Goal: Task Accomplishment & Management: Complete application form

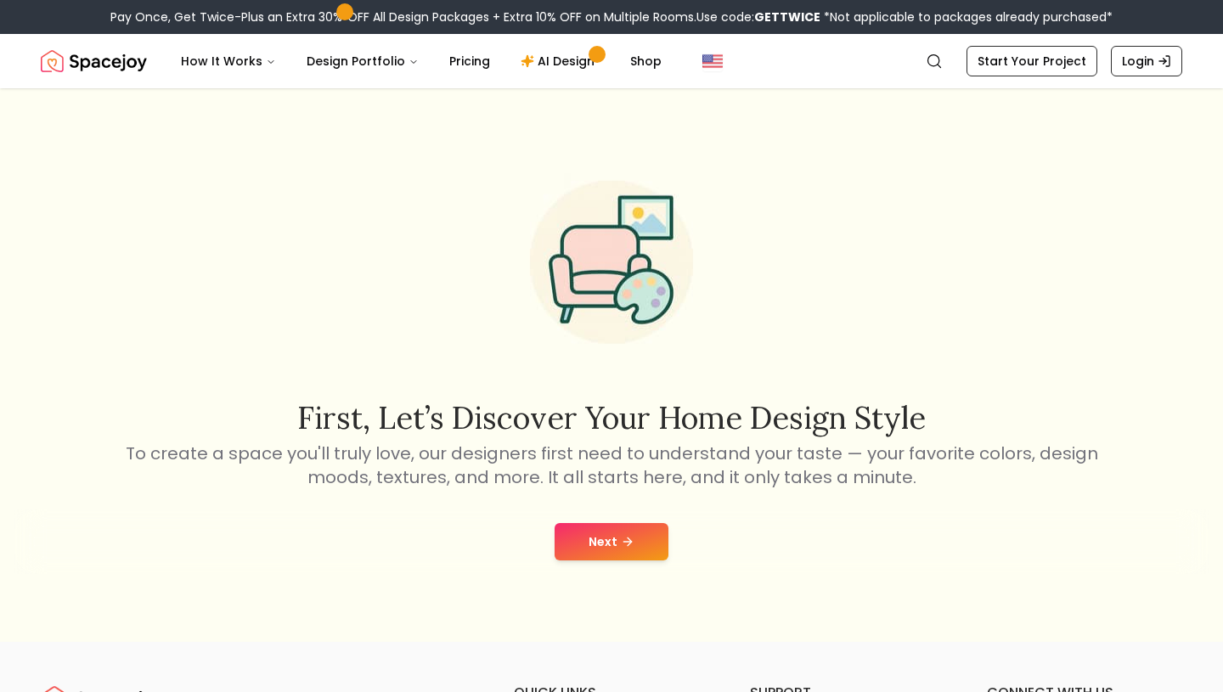
click at [603, 525] on button "Next" at bounding box center [612, 541] width 114 height 37
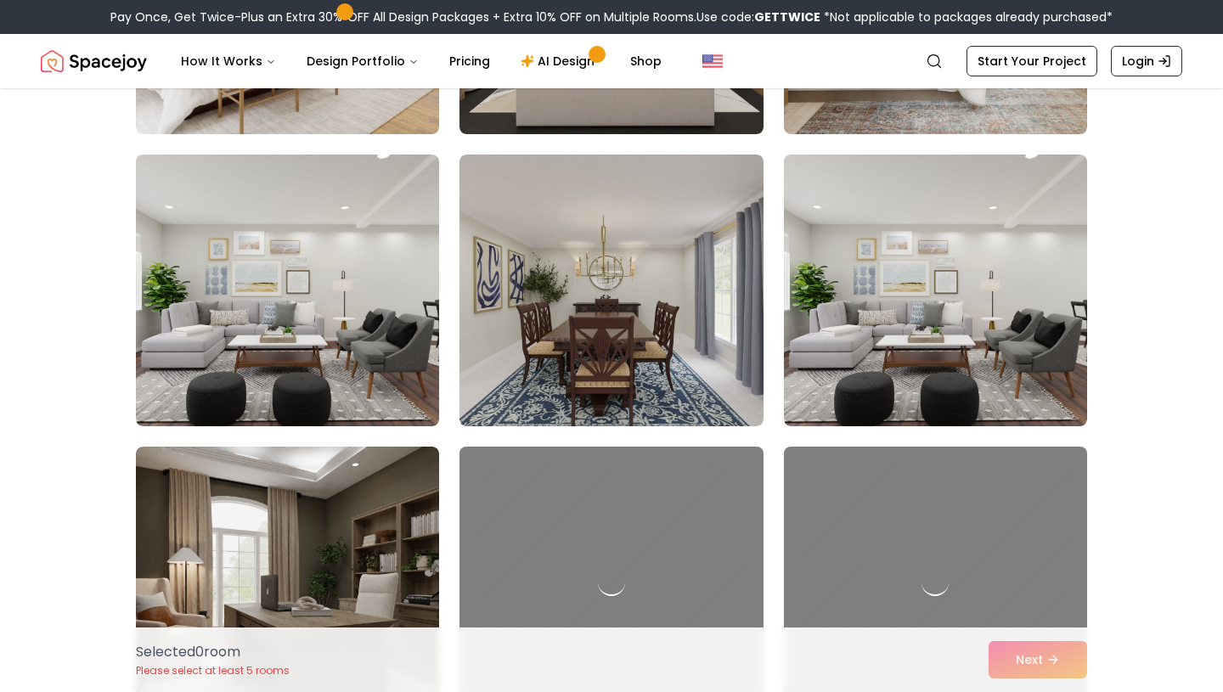
scroll to position [667, 0]
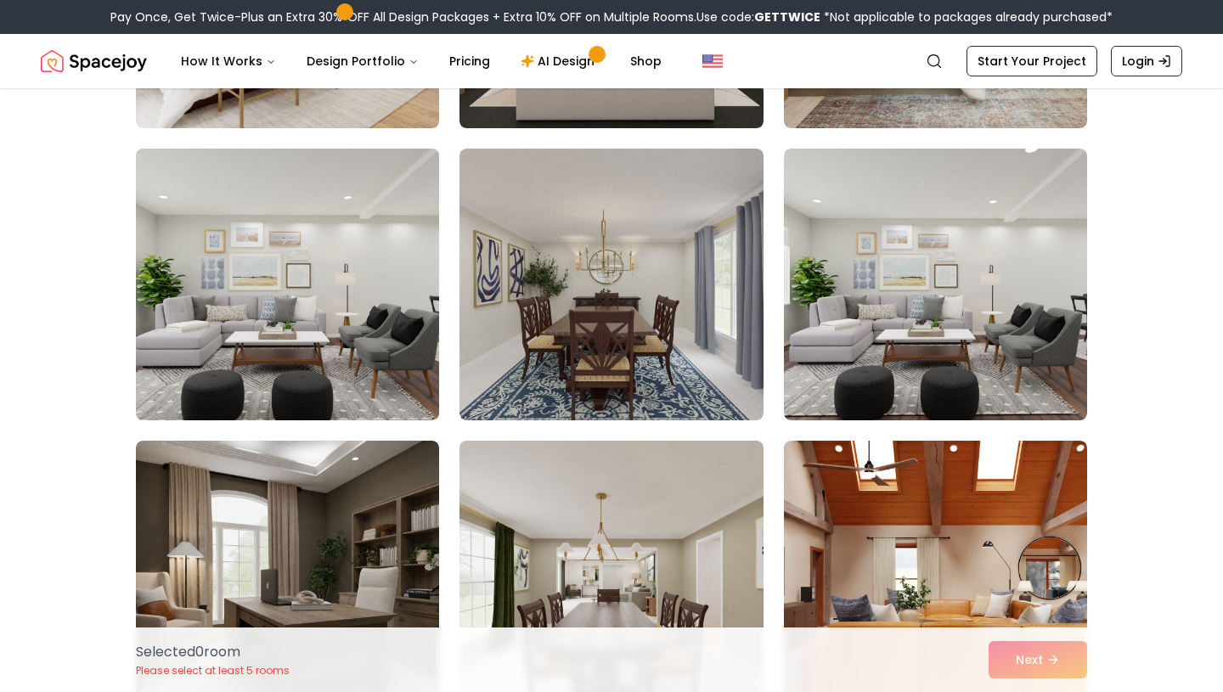
click at [319, 349] on img at bounding box center [287, 284] width 319 height 285
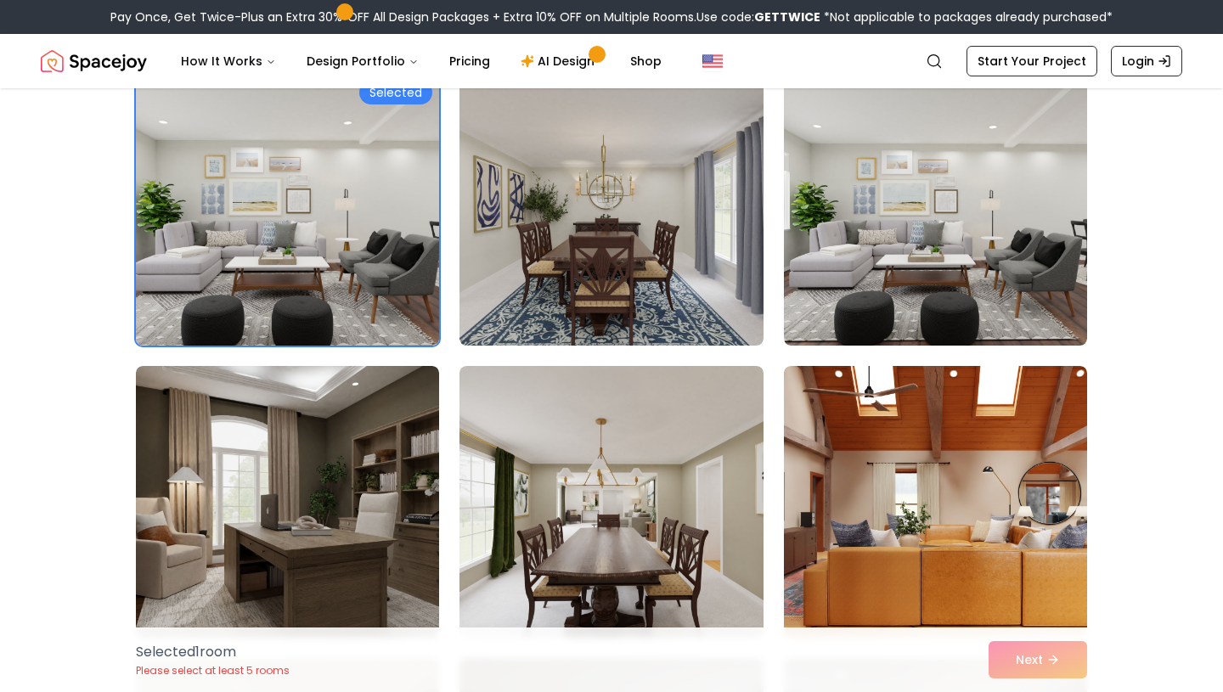
scroll to position [757, 0]
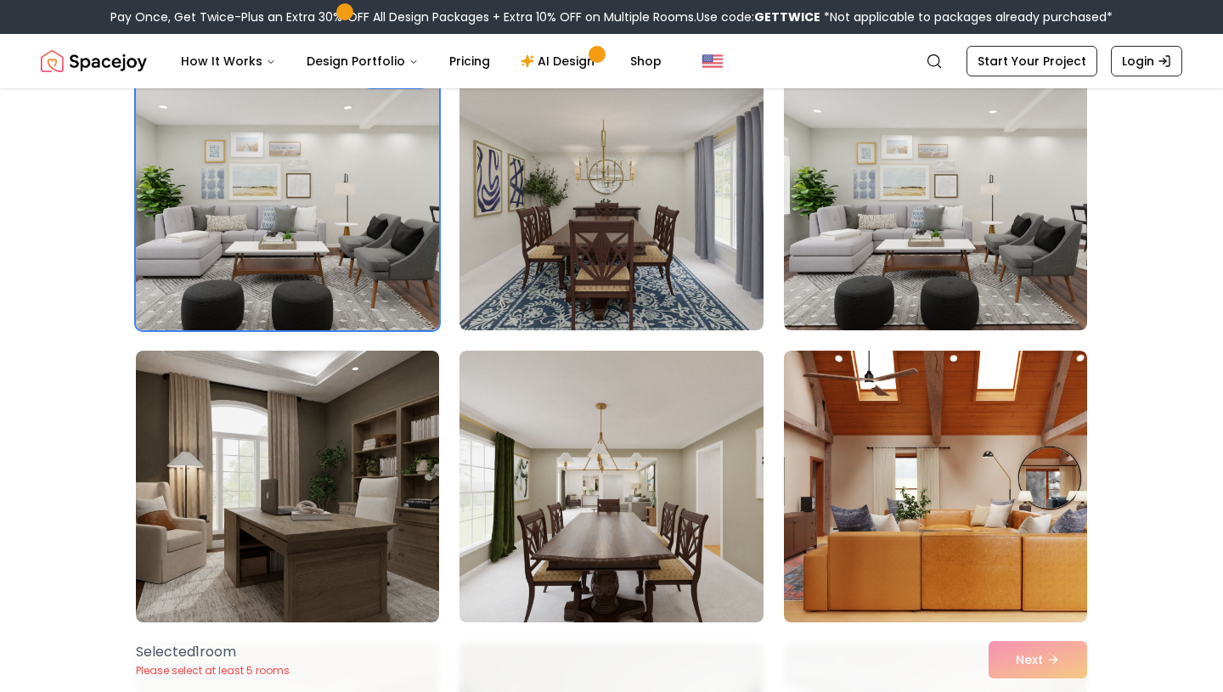
click at [317, 259] on img at bounding box center [287, 194] width 319 height 285
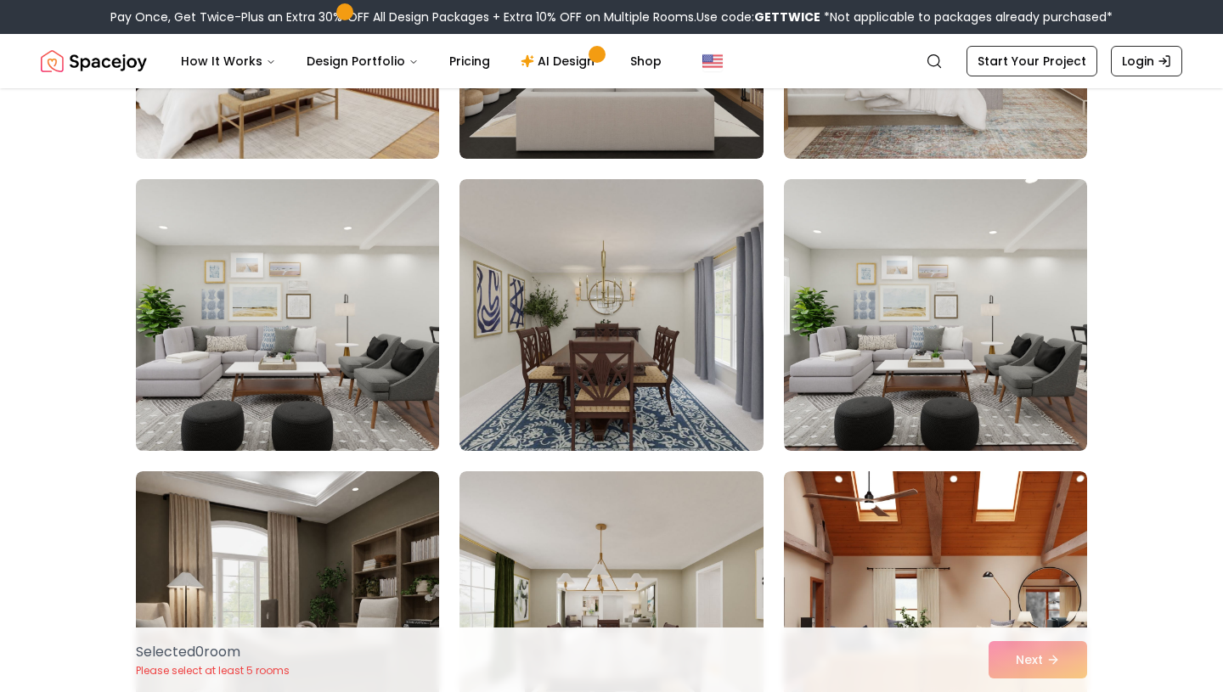
click at [317, 259] on img at bounding box center [287, 314] width 319 height 285
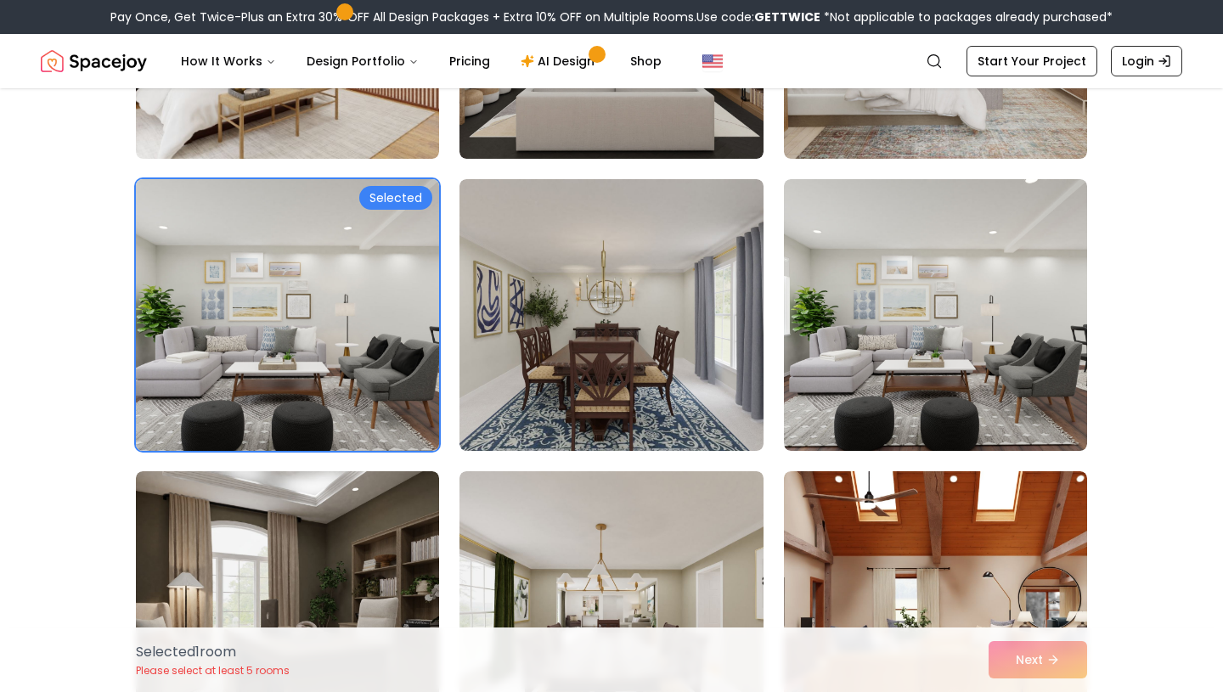
scroll to position [652, 0]
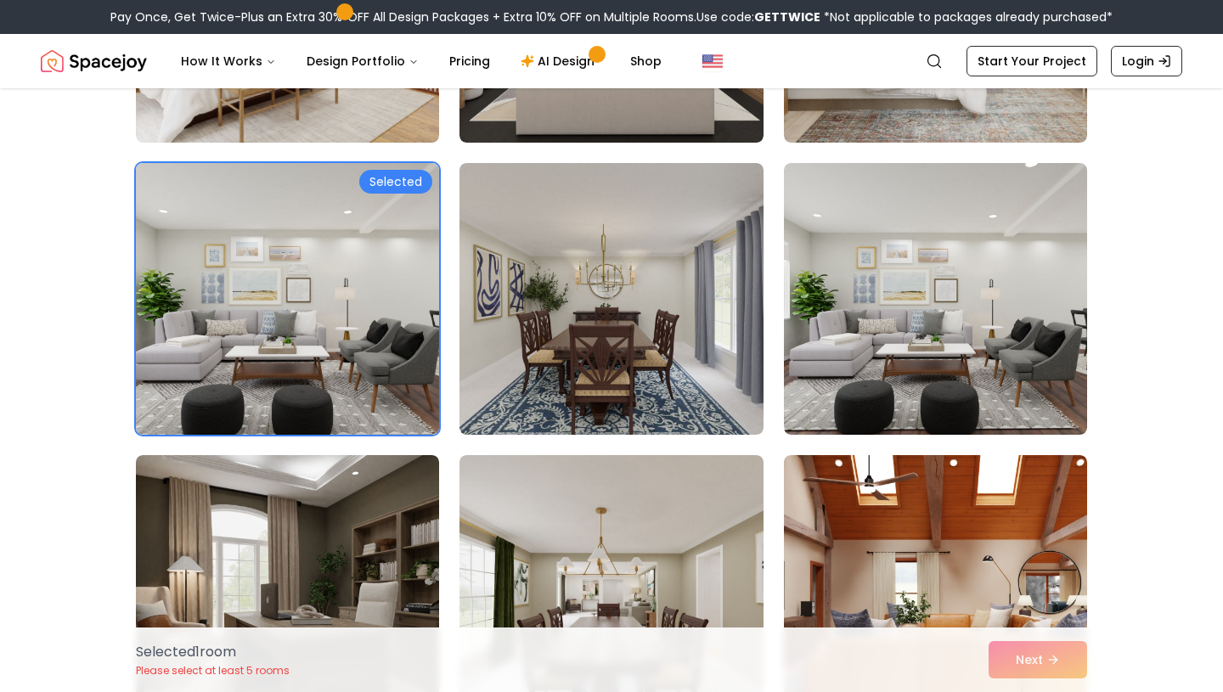
click at [318, 260] on img at bounding box center [287, 298] width 319 height 285
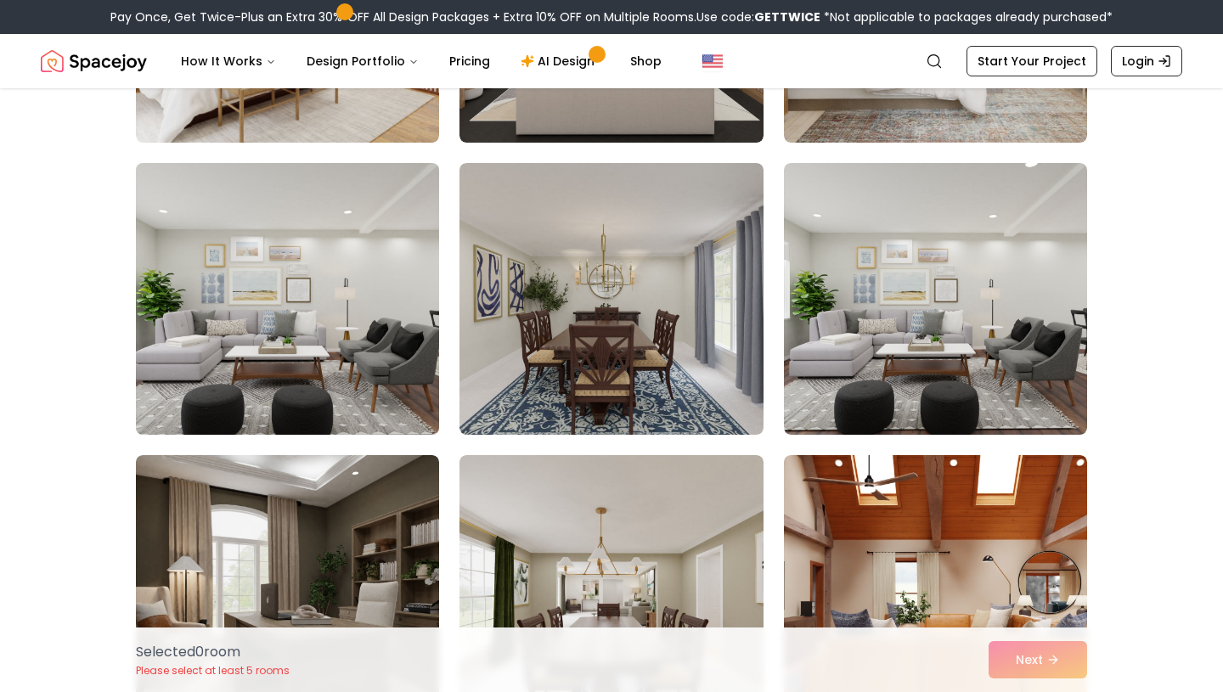
click at [318, 260] on img at bounding box center [287, 298] width 319 height 285
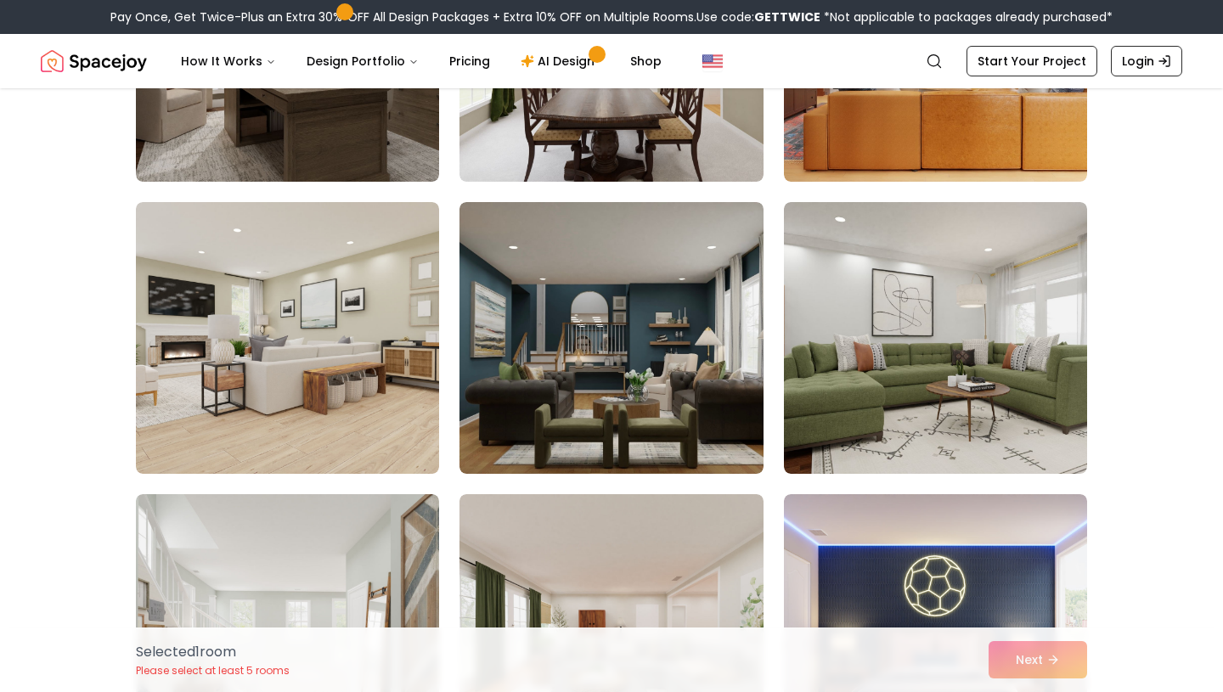
click at [318, 260] on img at bounding box center [287, 338] width 303 height 272
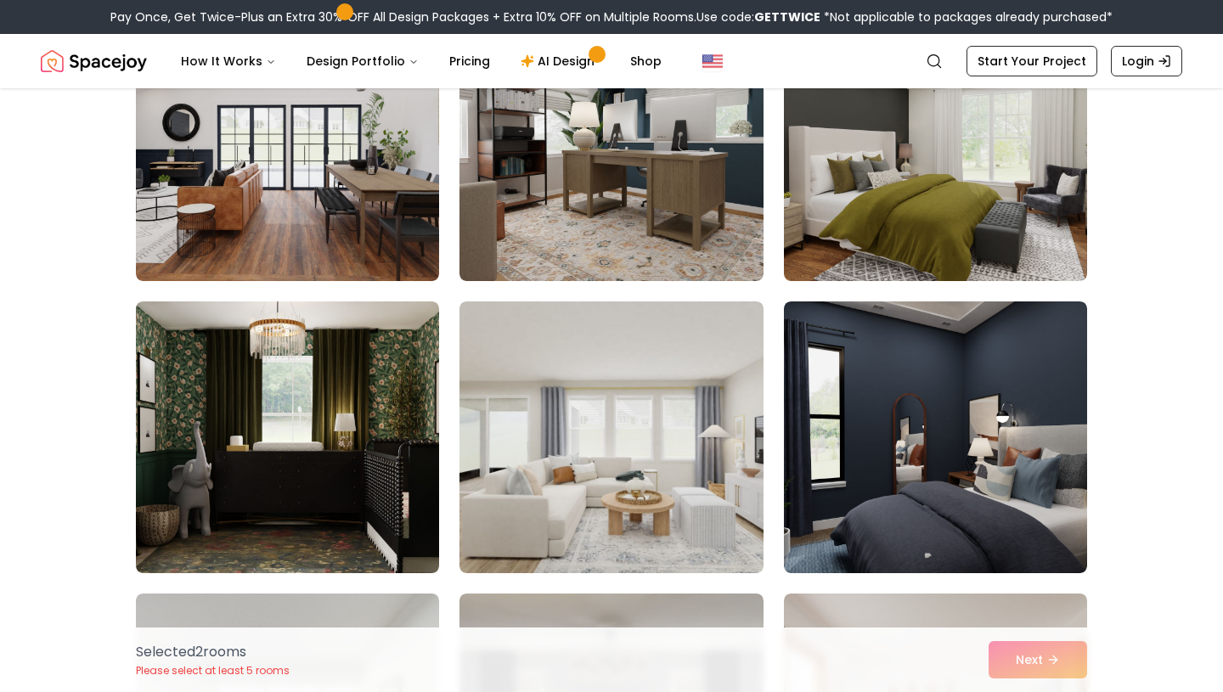
scroll to position [6068, 0]
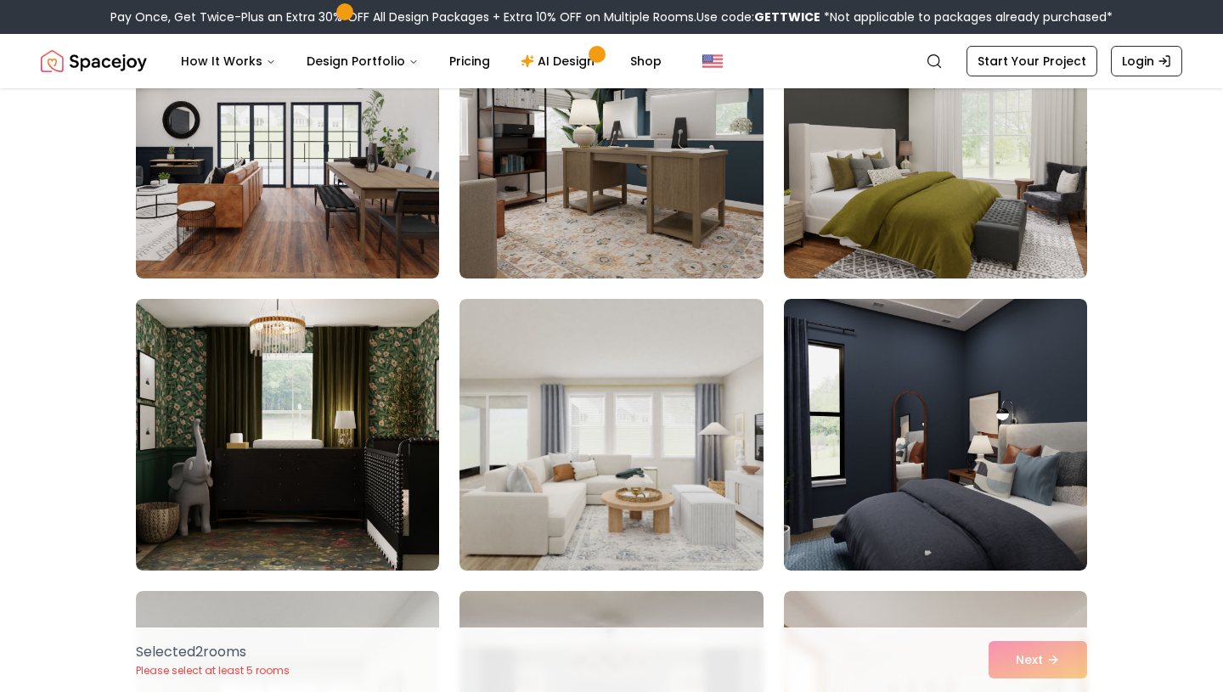
click at [621, 431] on img at bounding box center [611, 435] width 303 height 272
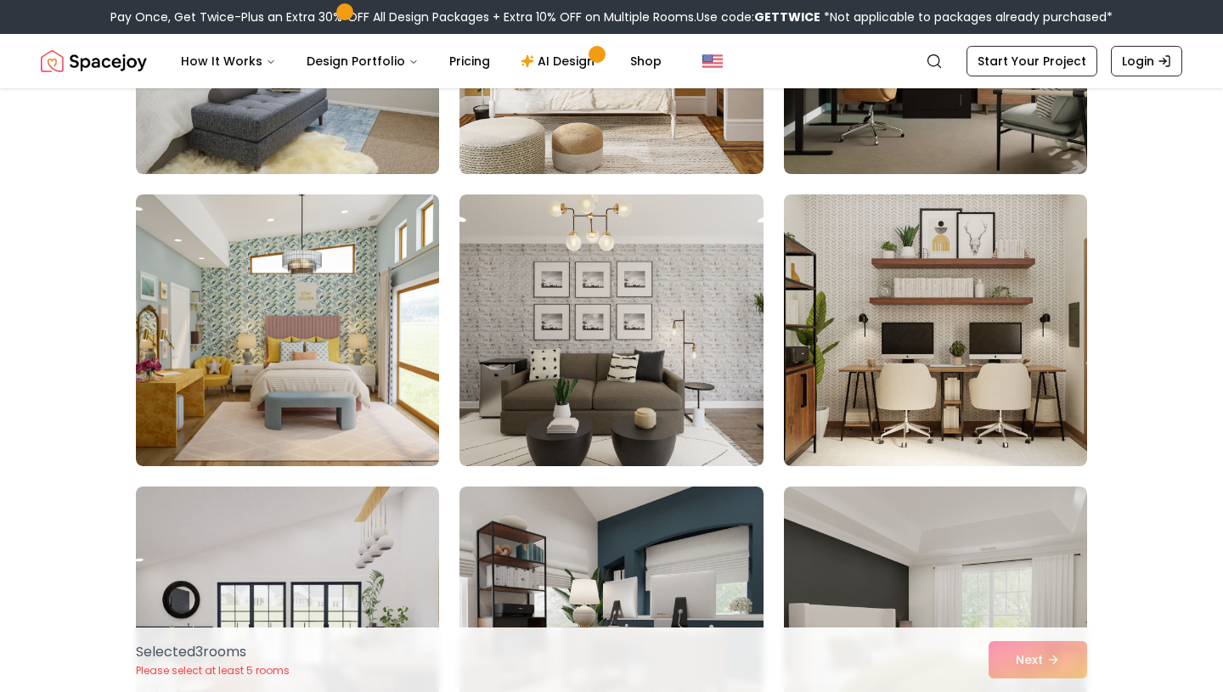
scroll to position [5582, 0]
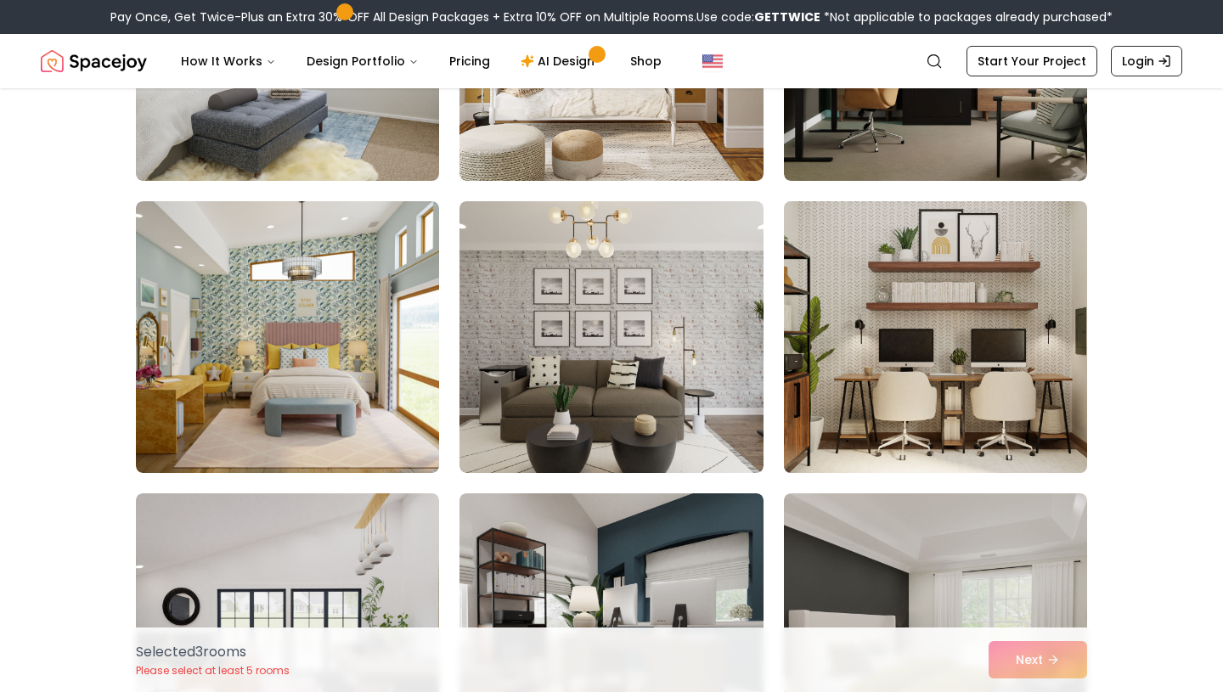
click at [883, 393] on img at bounding box center [935, 337] width 319 height 285
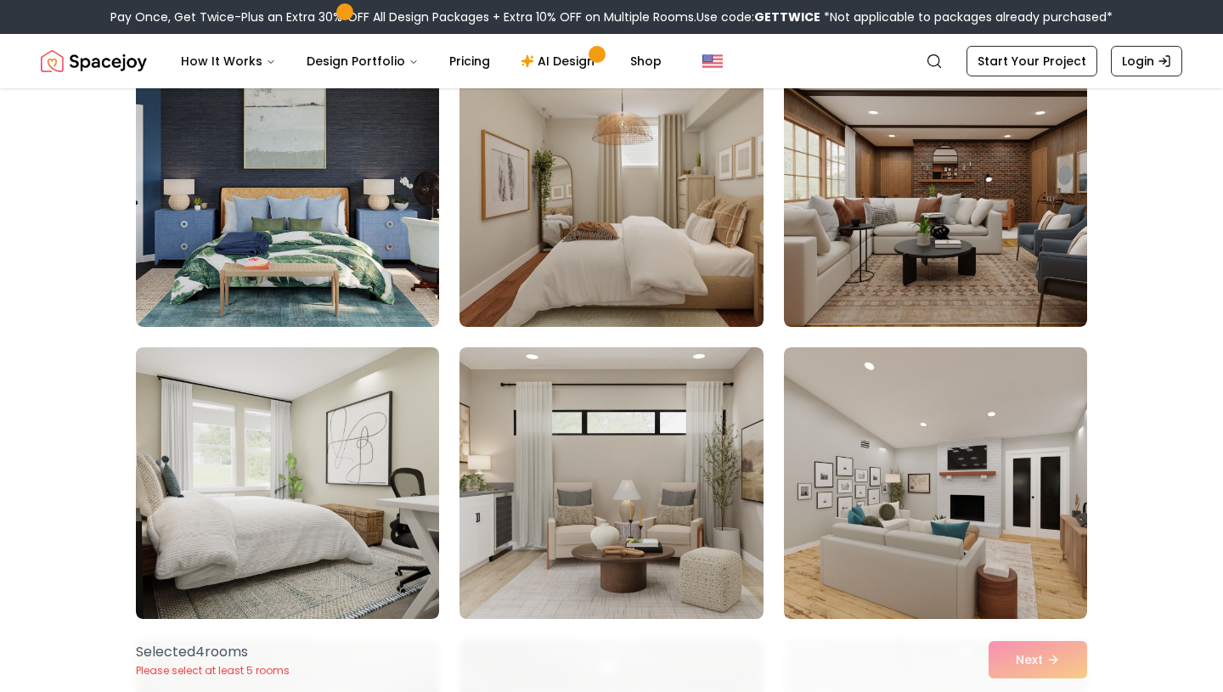
scroll to position [4556, 0]
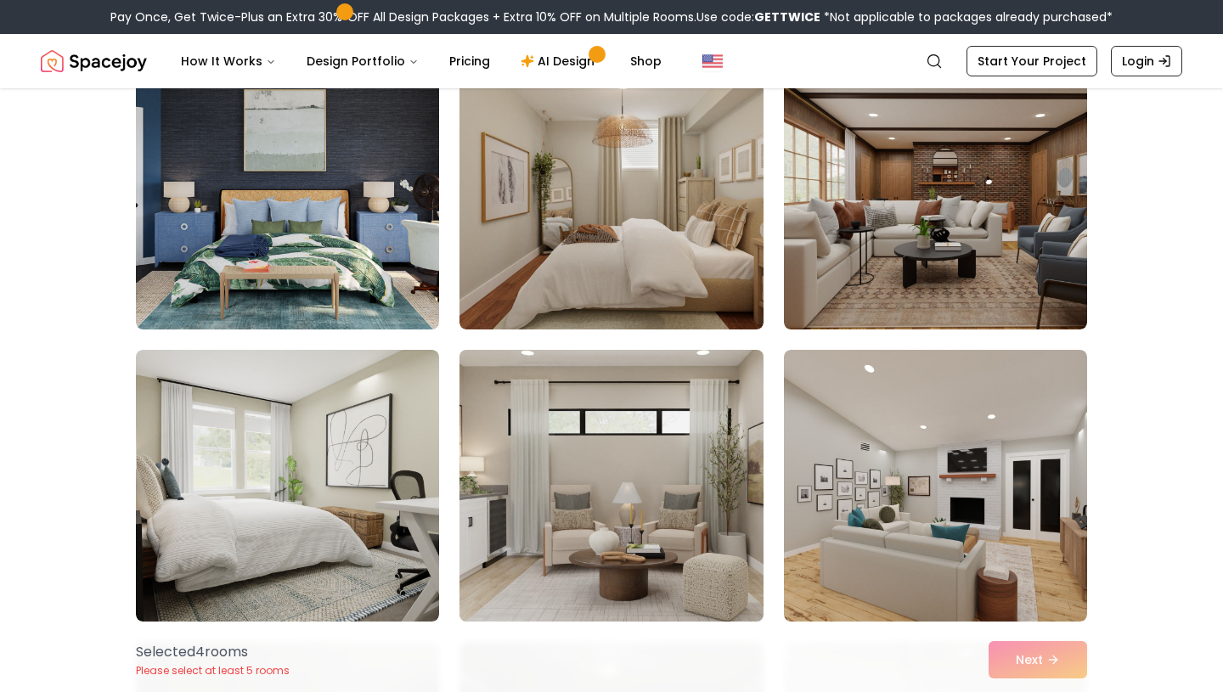
click at [691, 424] on img at bounding box center [611, 485] width 319 height 285
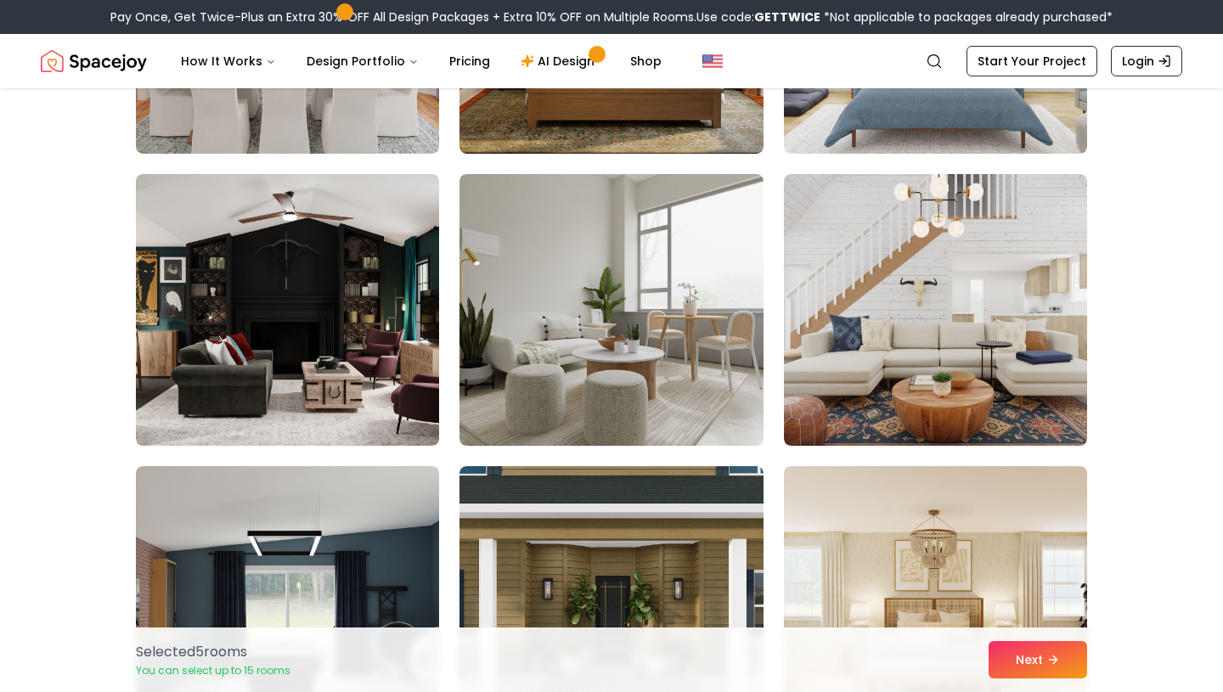
scroll to position [3546, 0]
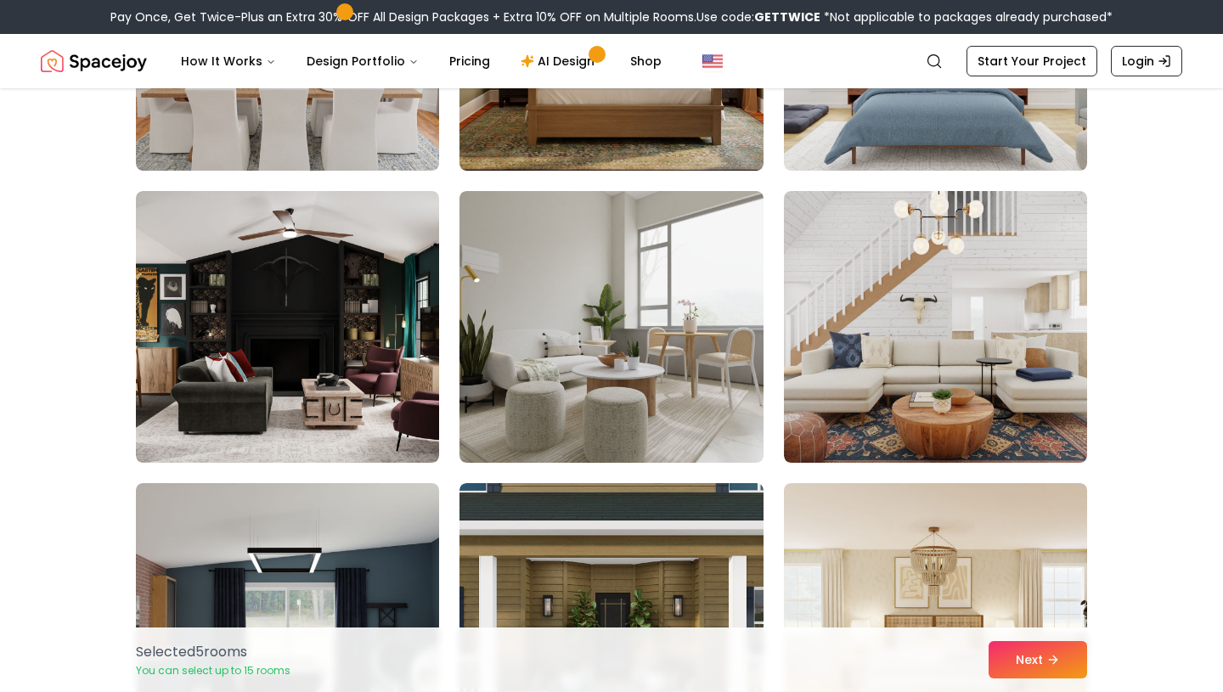
click at [691, 424] on img at bounding box center [611, 327] width 303 height 272
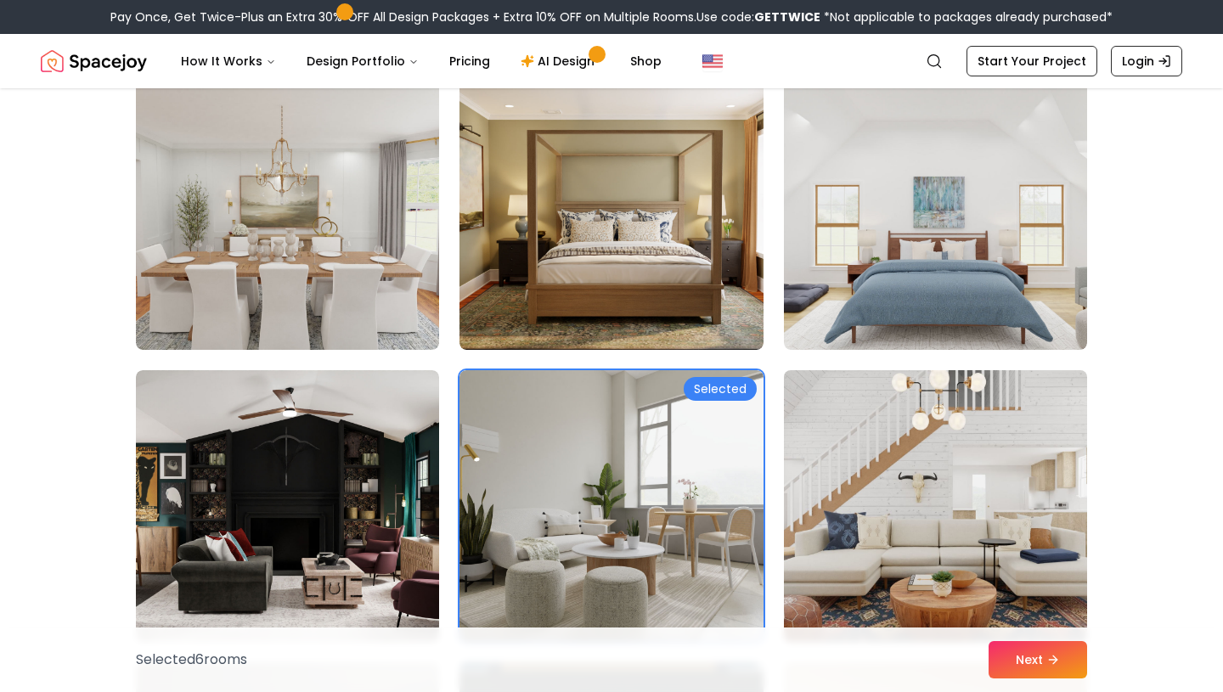
click at [883, 495] on img at bounding box center [935, 506] width 319 height 285
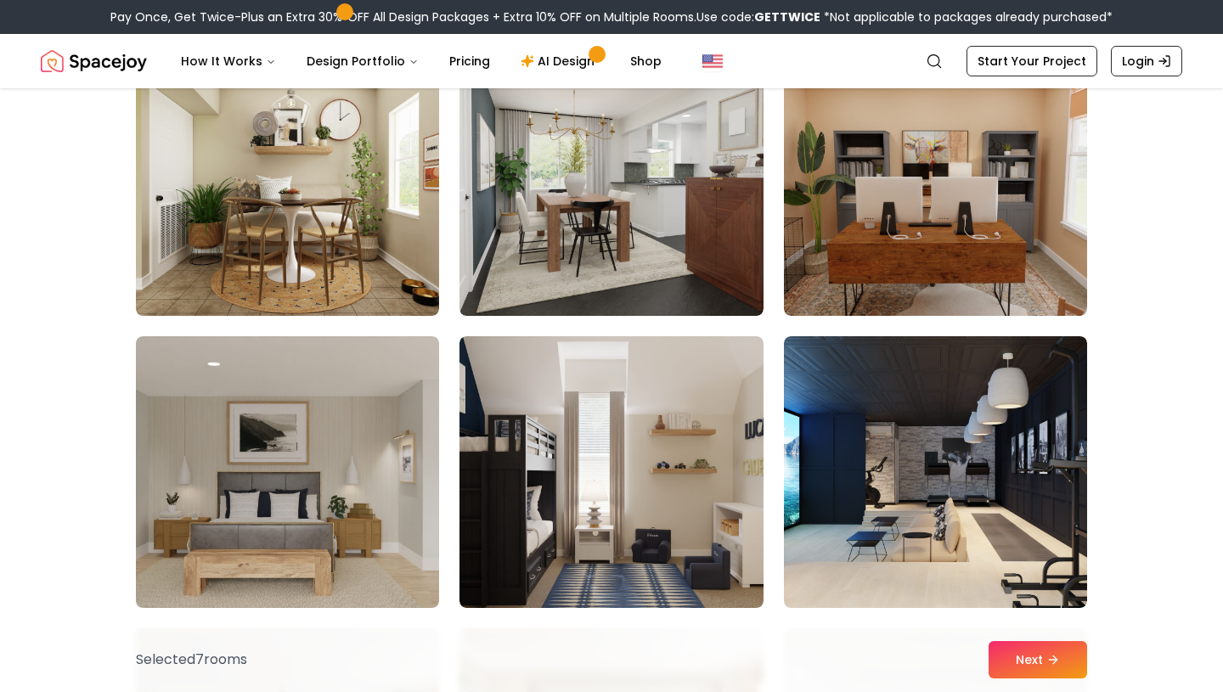
scroll to position [2814, 0]
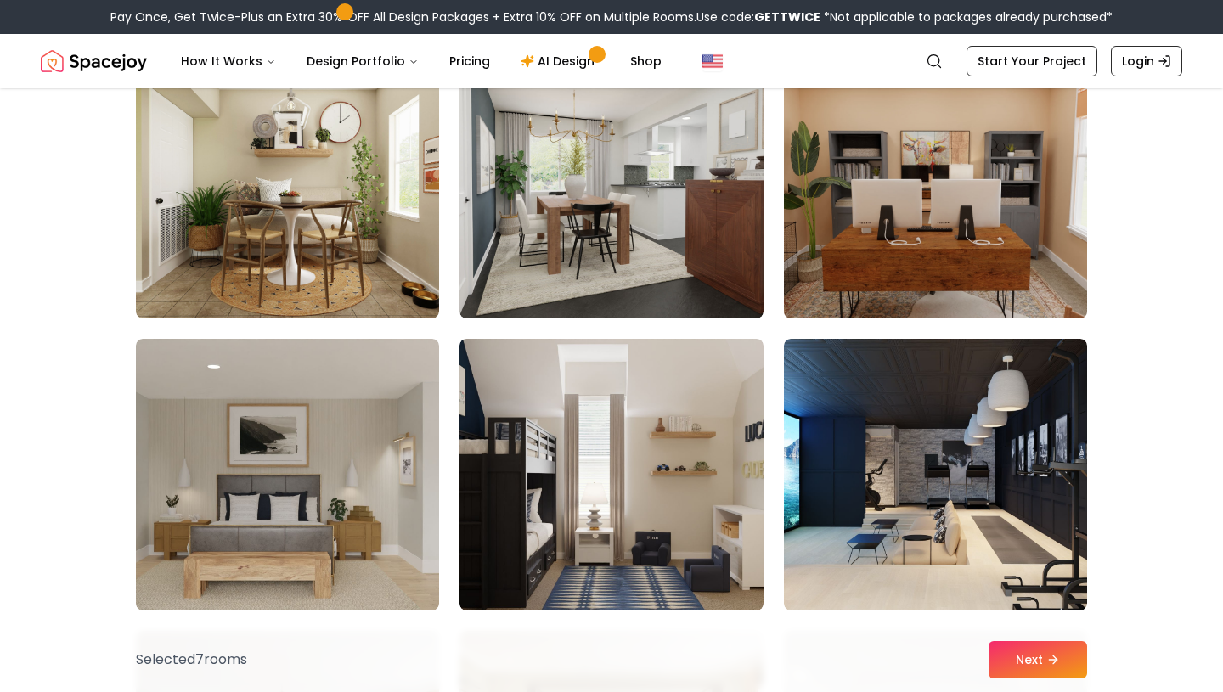
click at [928, 282] on img at bounding box center [935, 182] width 319 height 285
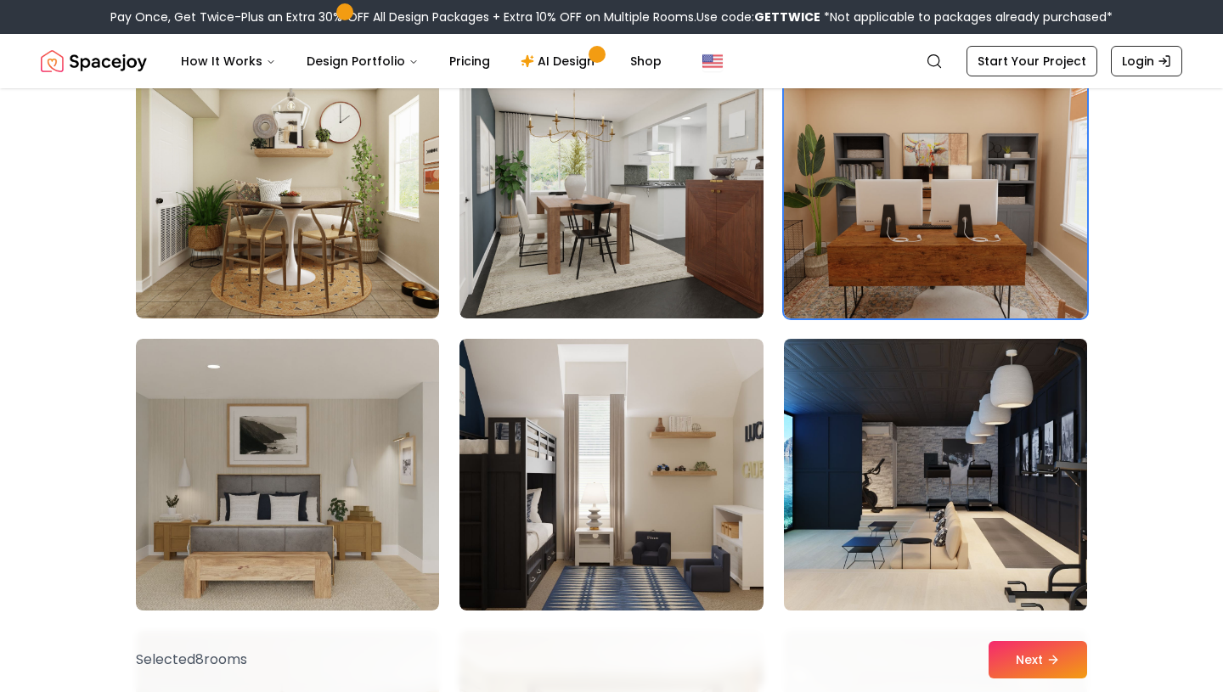
click at [823, 431] on img at bounding box center [935, 474] width 319 height 285
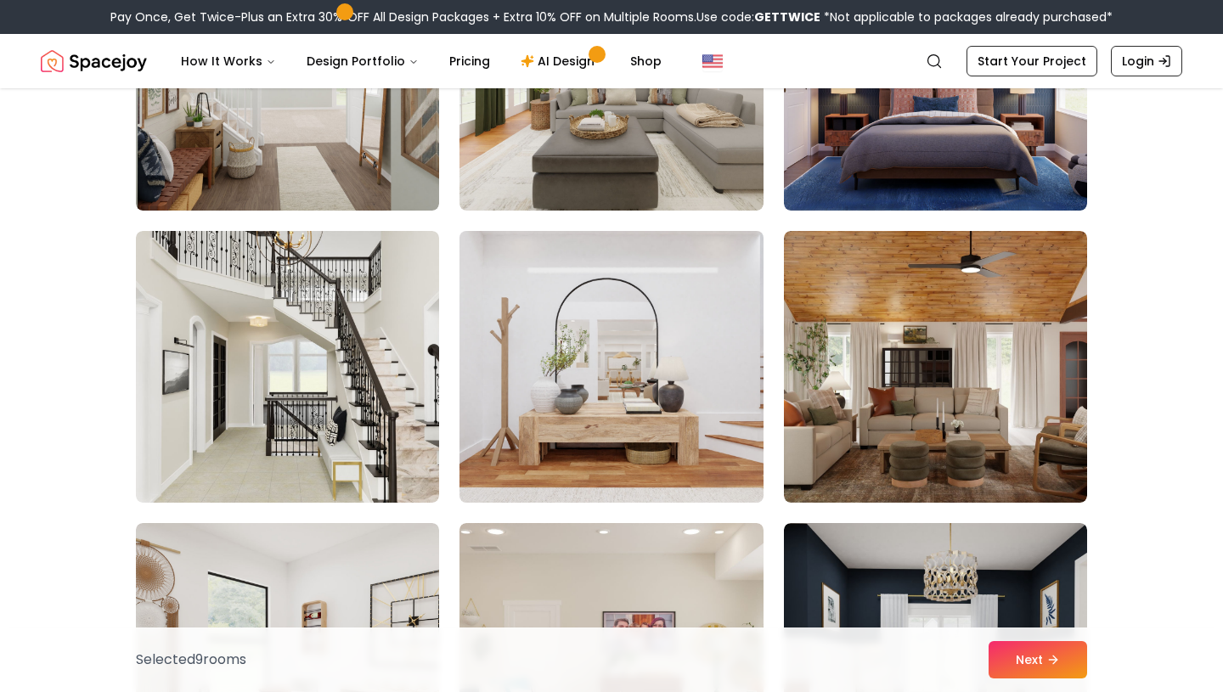
scroll to position [1752, 0]
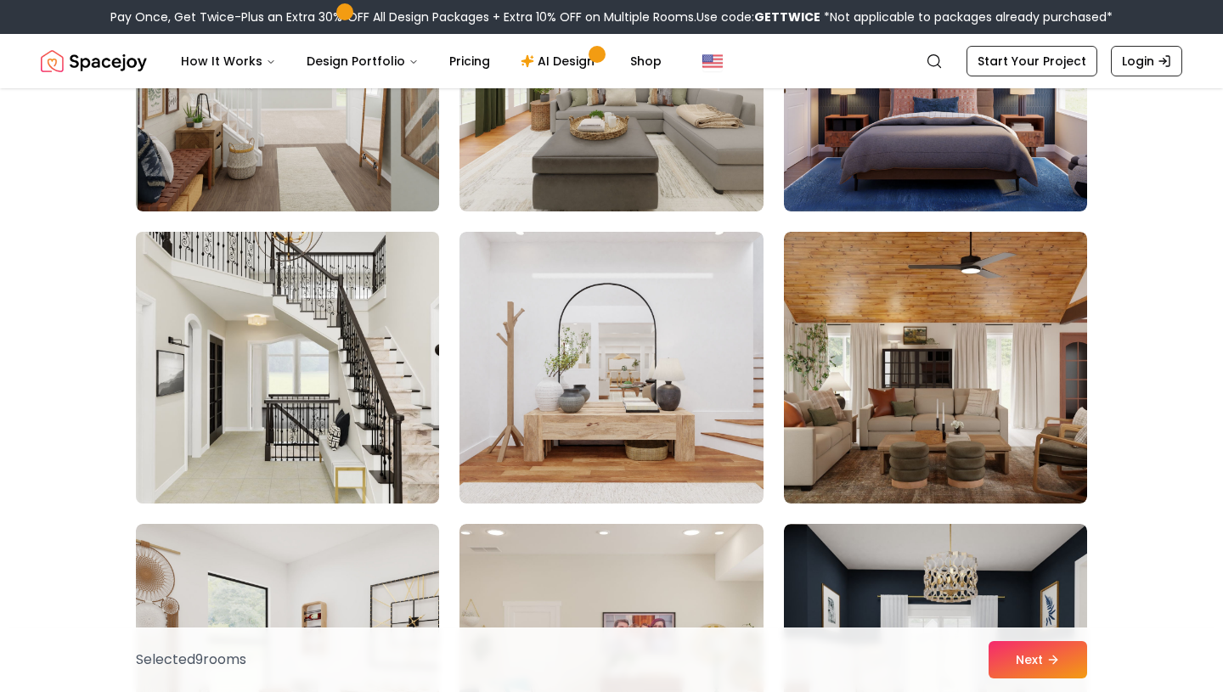
click at [274, 319] on img at bounding box center [287, 367] width 319 height 285
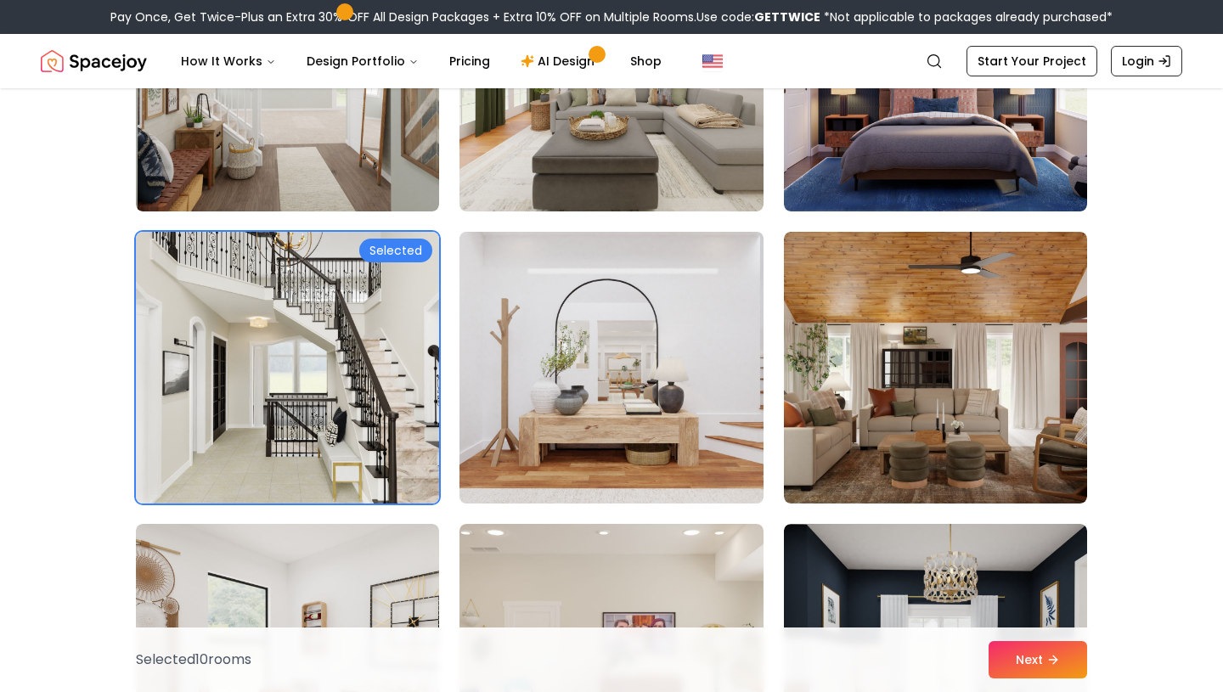
click at [540, 374] on img at bounding box center [611, 367] width 319 height 285
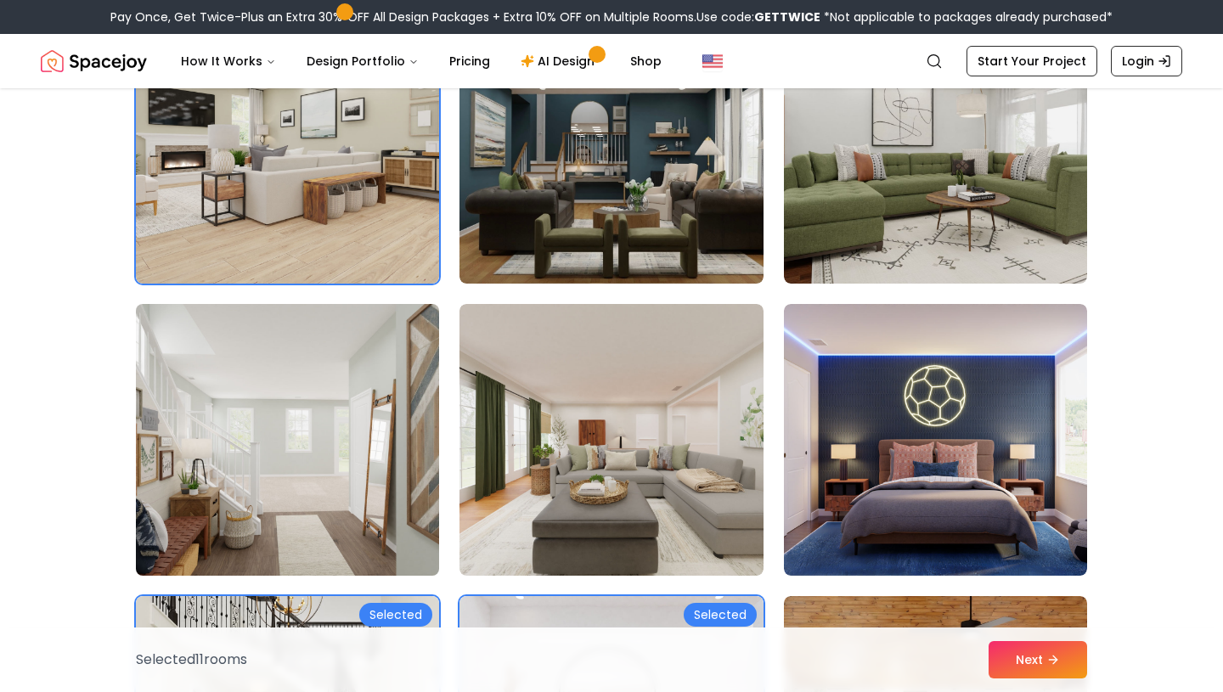
scroll to position [1386, 0]
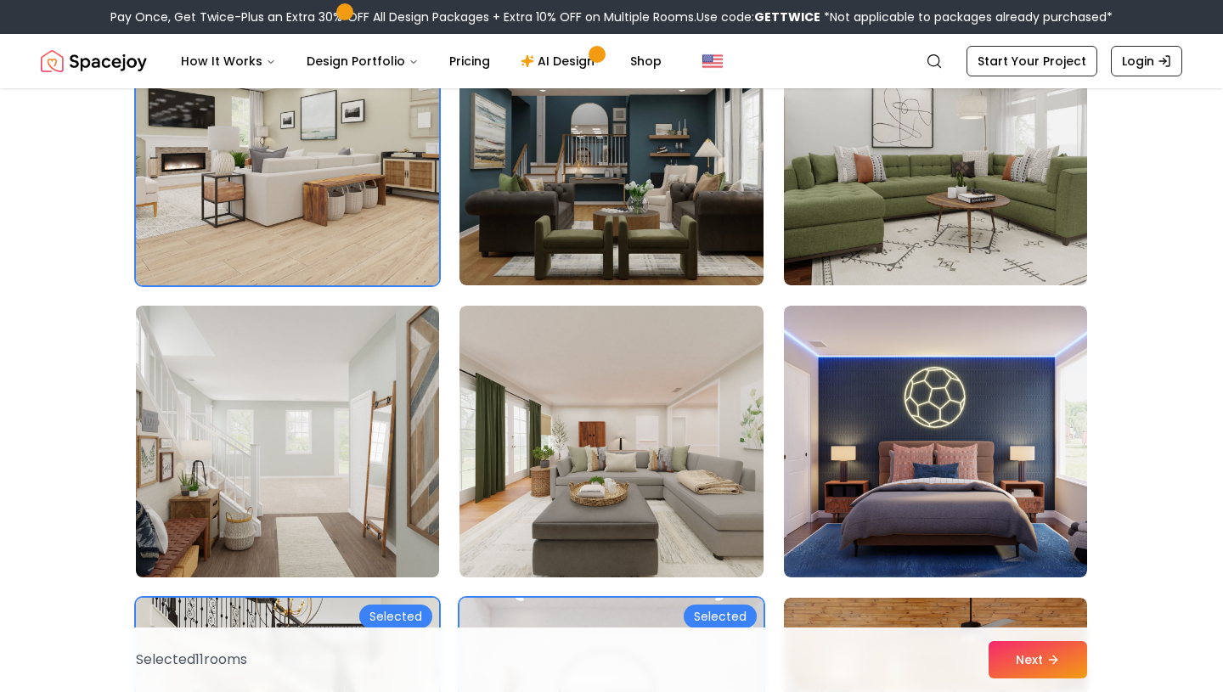
click at [344, 432] on img at bounding box center [287, 441] width 319 height 285
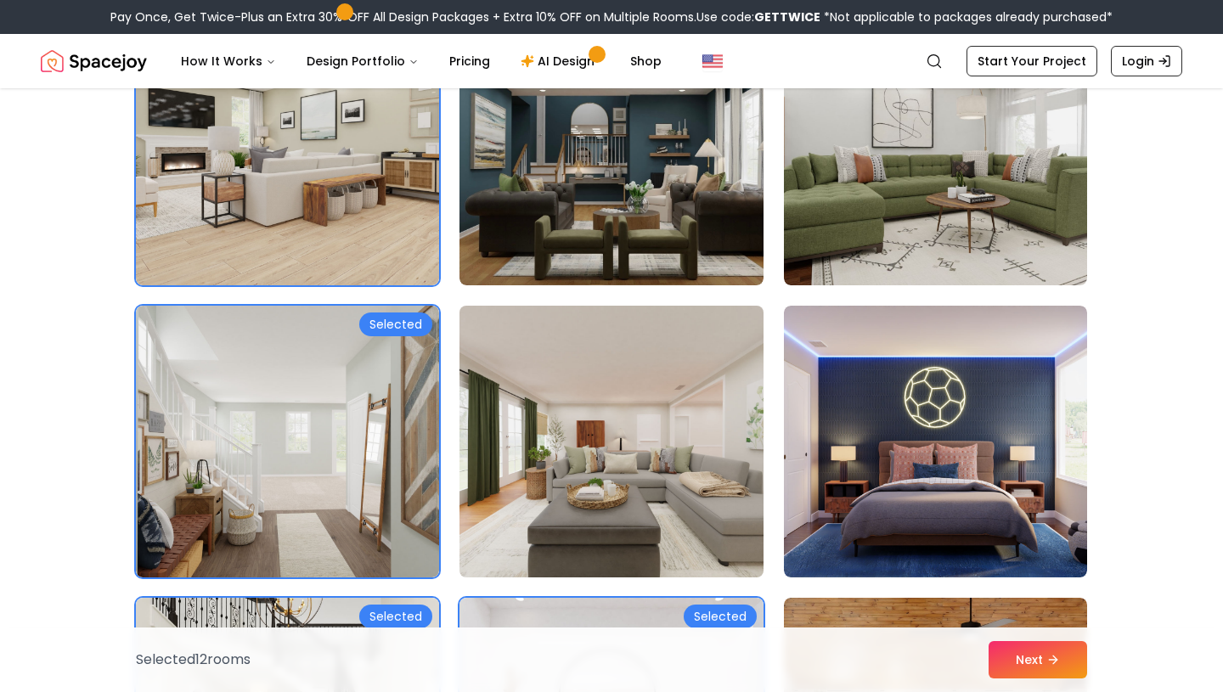
click at [679, 429] on img at bounding box center [611, 441] width 319 height 285
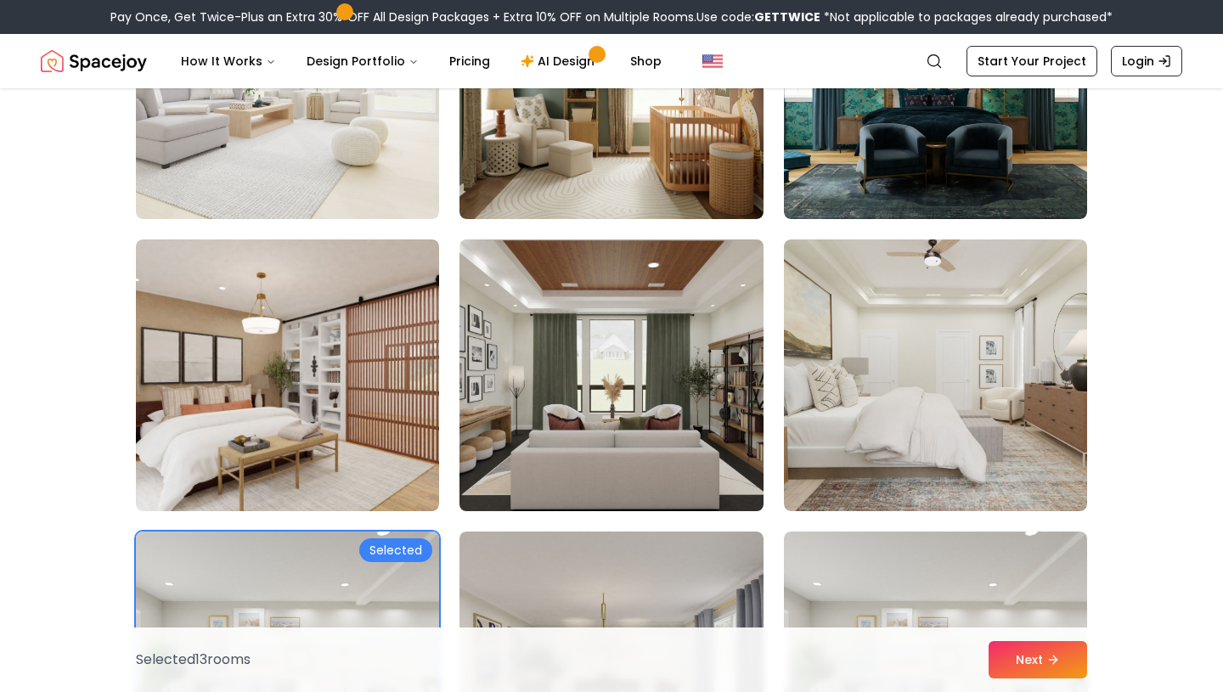
scroll to position [267, 0]
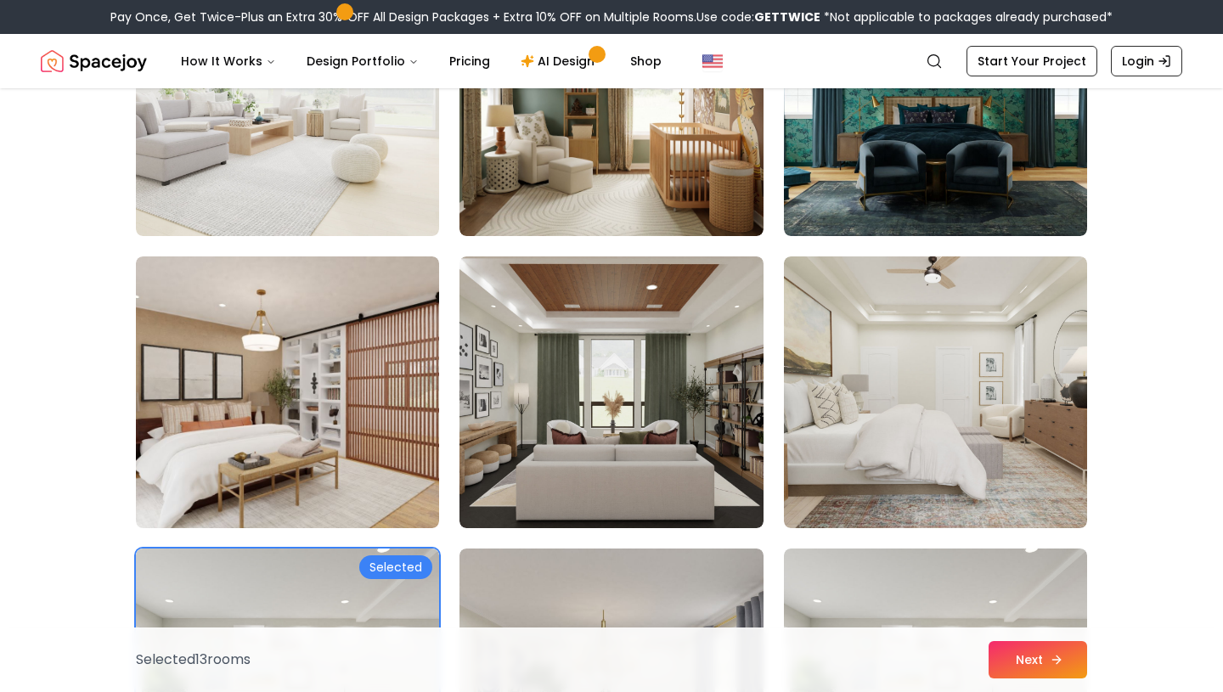
click at [1024, 656] on button "Next" at bounding box center [1038, 659] width 99 height 37
